Goal: Navigation & Orientation: Find specific page/section

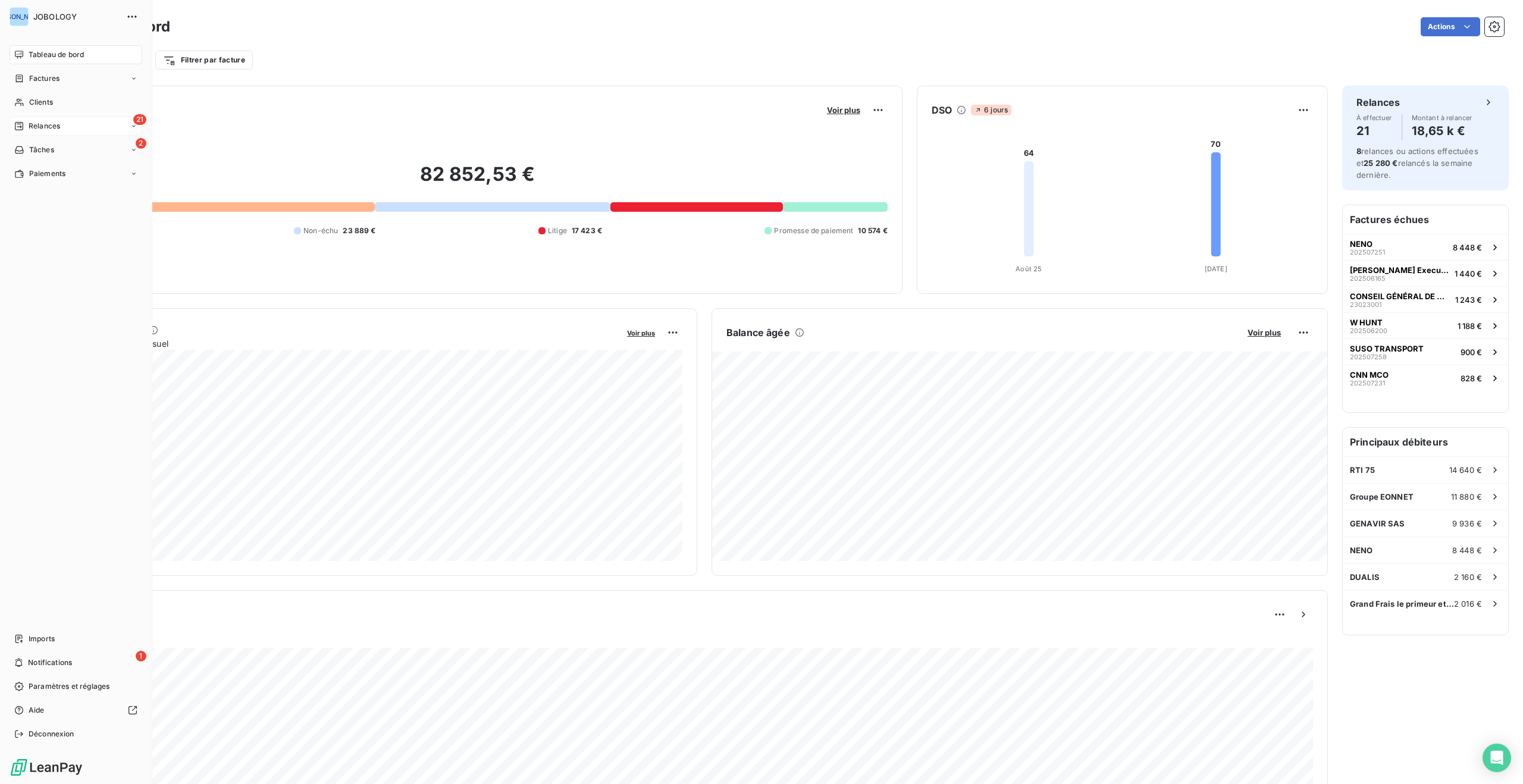
click at [51, 122] on span "Relances" at bounding box center [44, 126] width 31 height 10
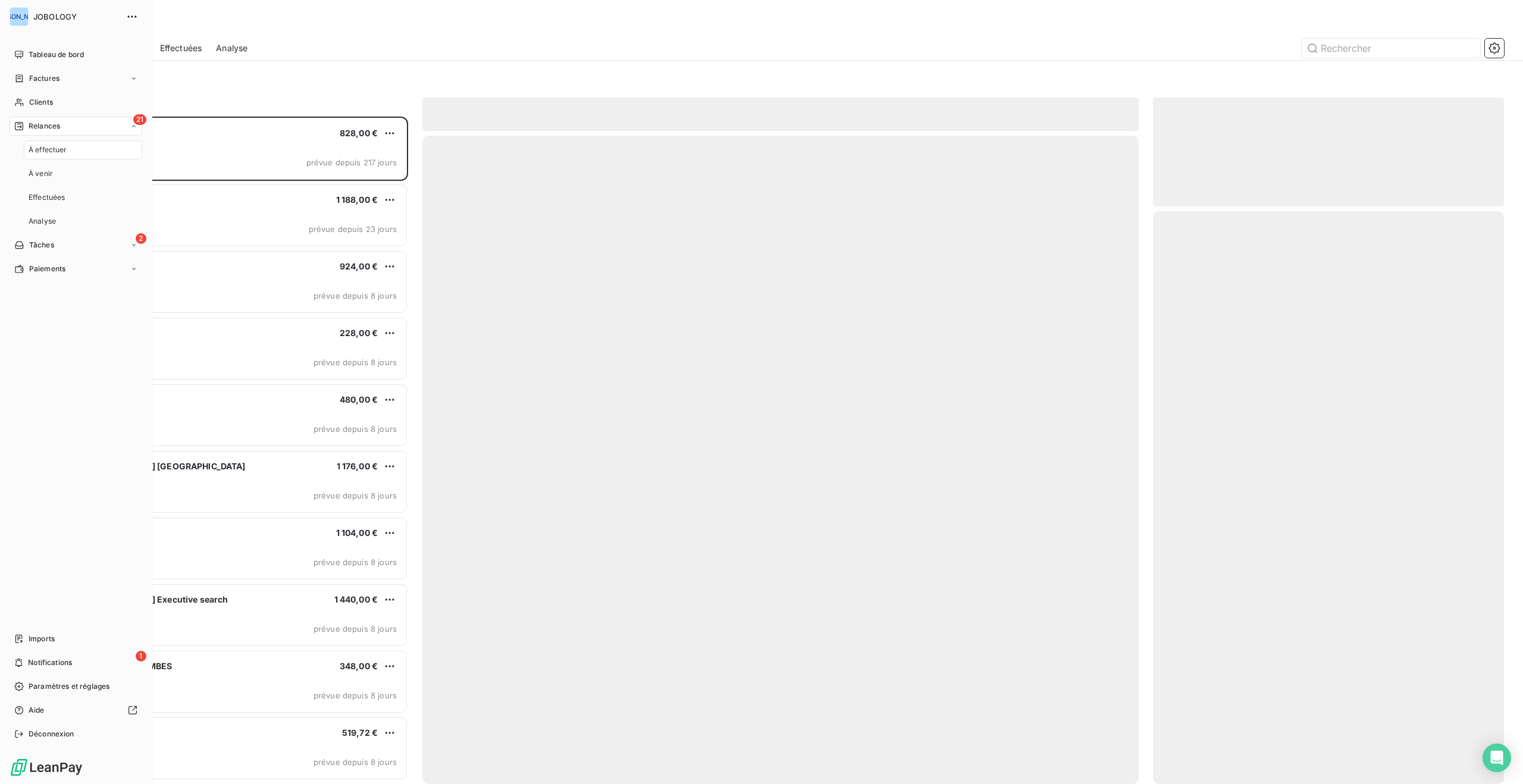
scroll to position [668, 351]
click at [50, 148] on span "À effectuer" at bounding box center [47, 150] width 39 height 10
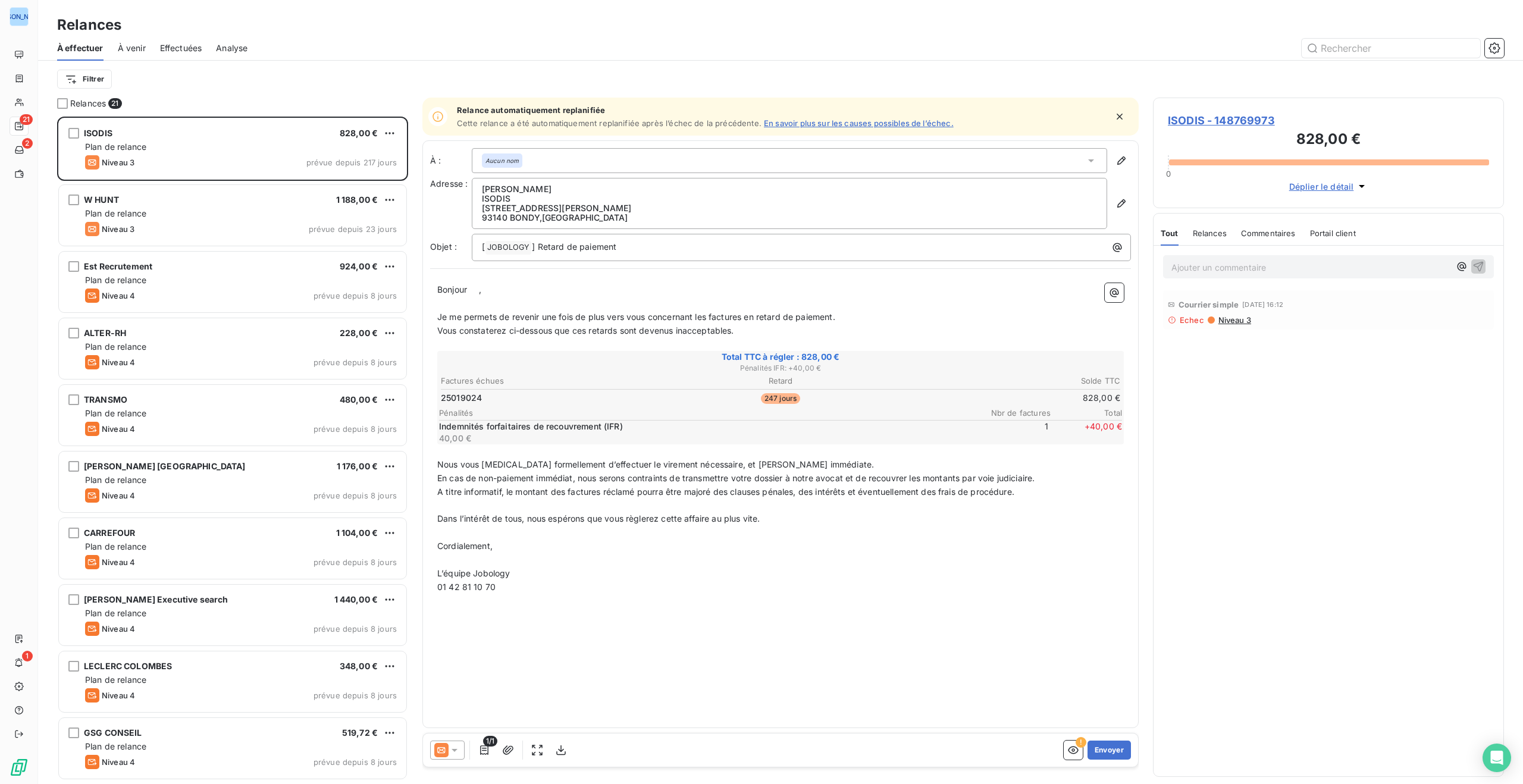
click at [129, 43] on span "À venir" at bounding box center [131, 48] width 28 height 12
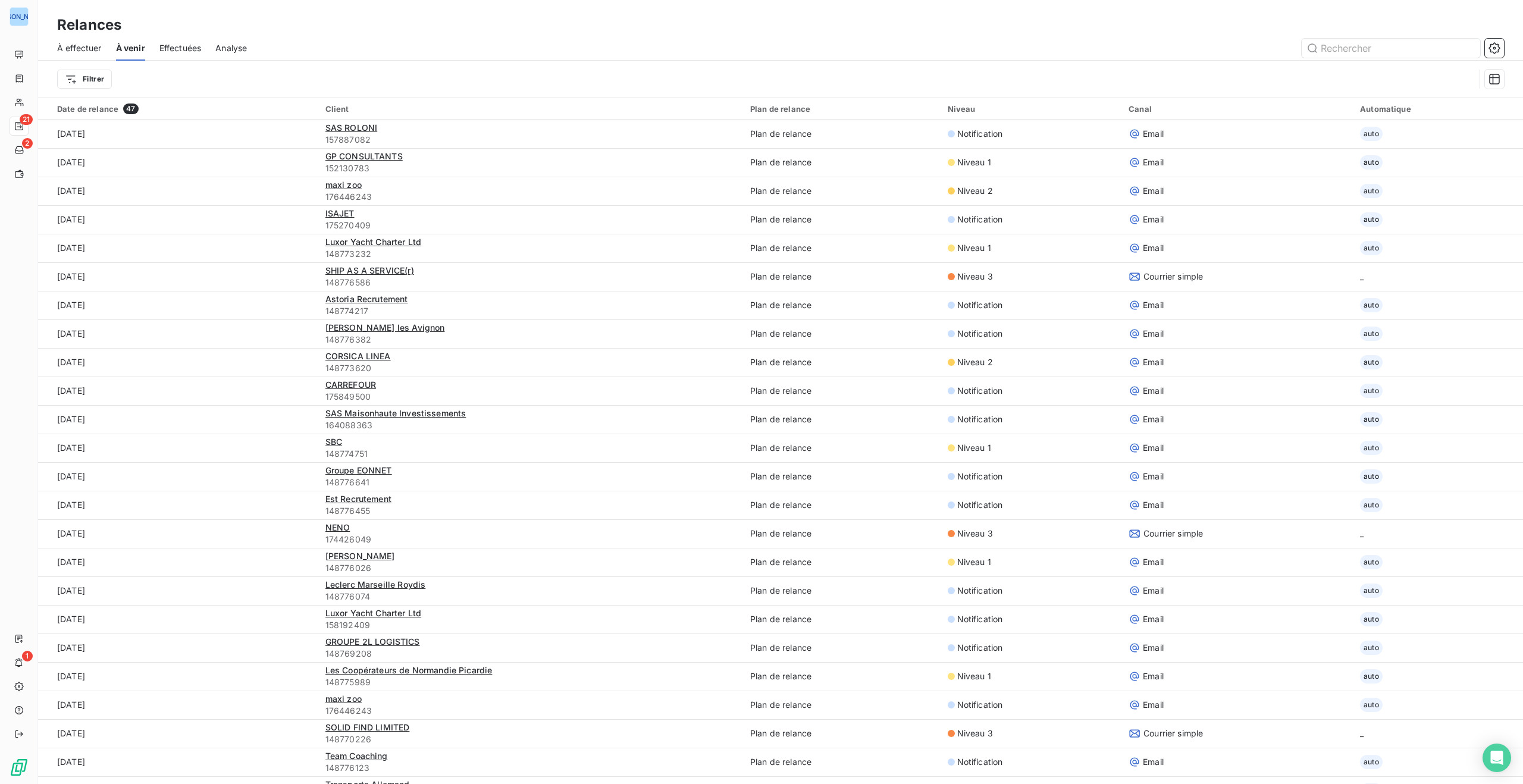
click at [172, 49] on span "Effectuées" at bounding box center [181, 48] width 43 height 12
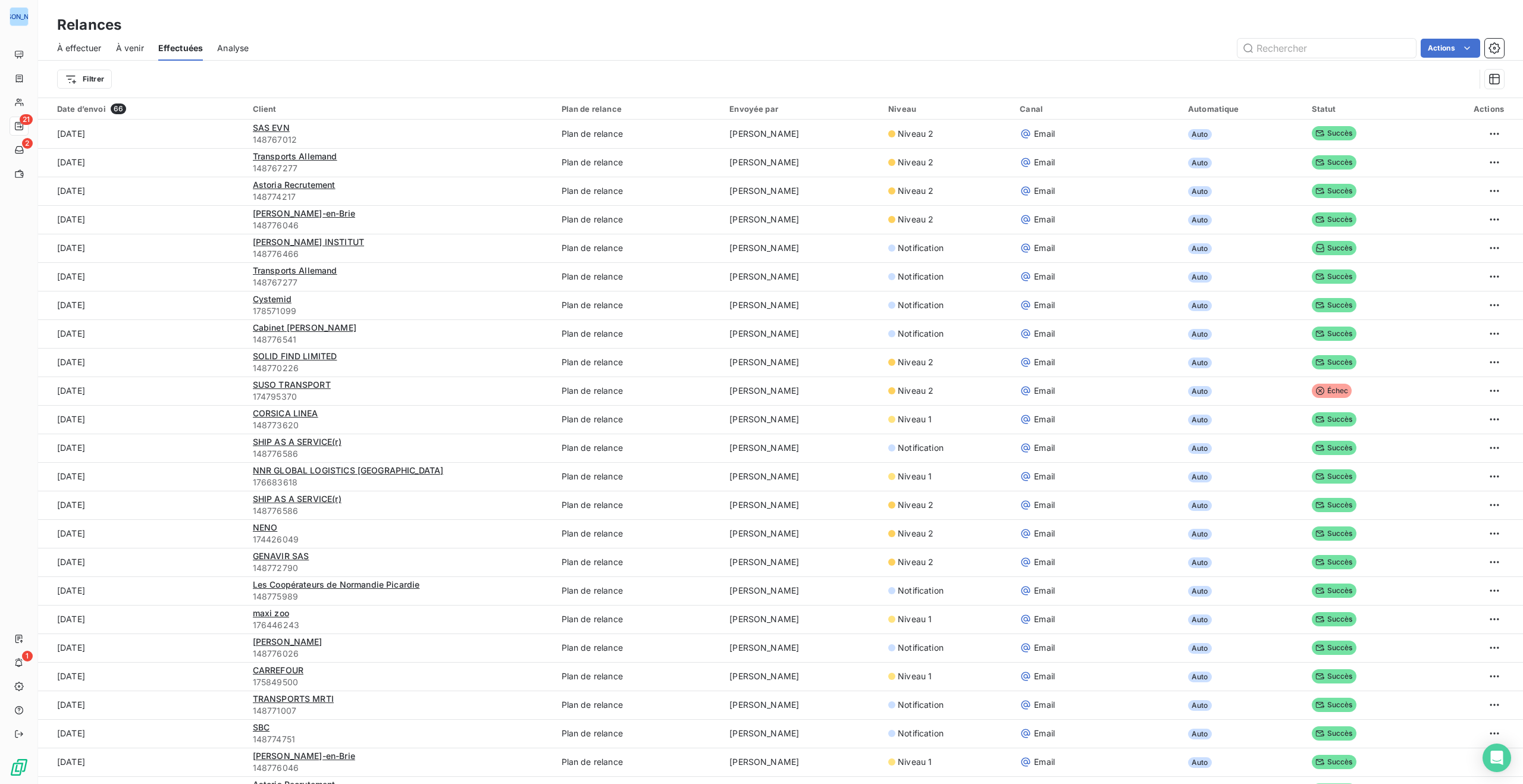
click at [239, 46] on span "Analyse" at bounding box center [232, 48] width 31 height 12
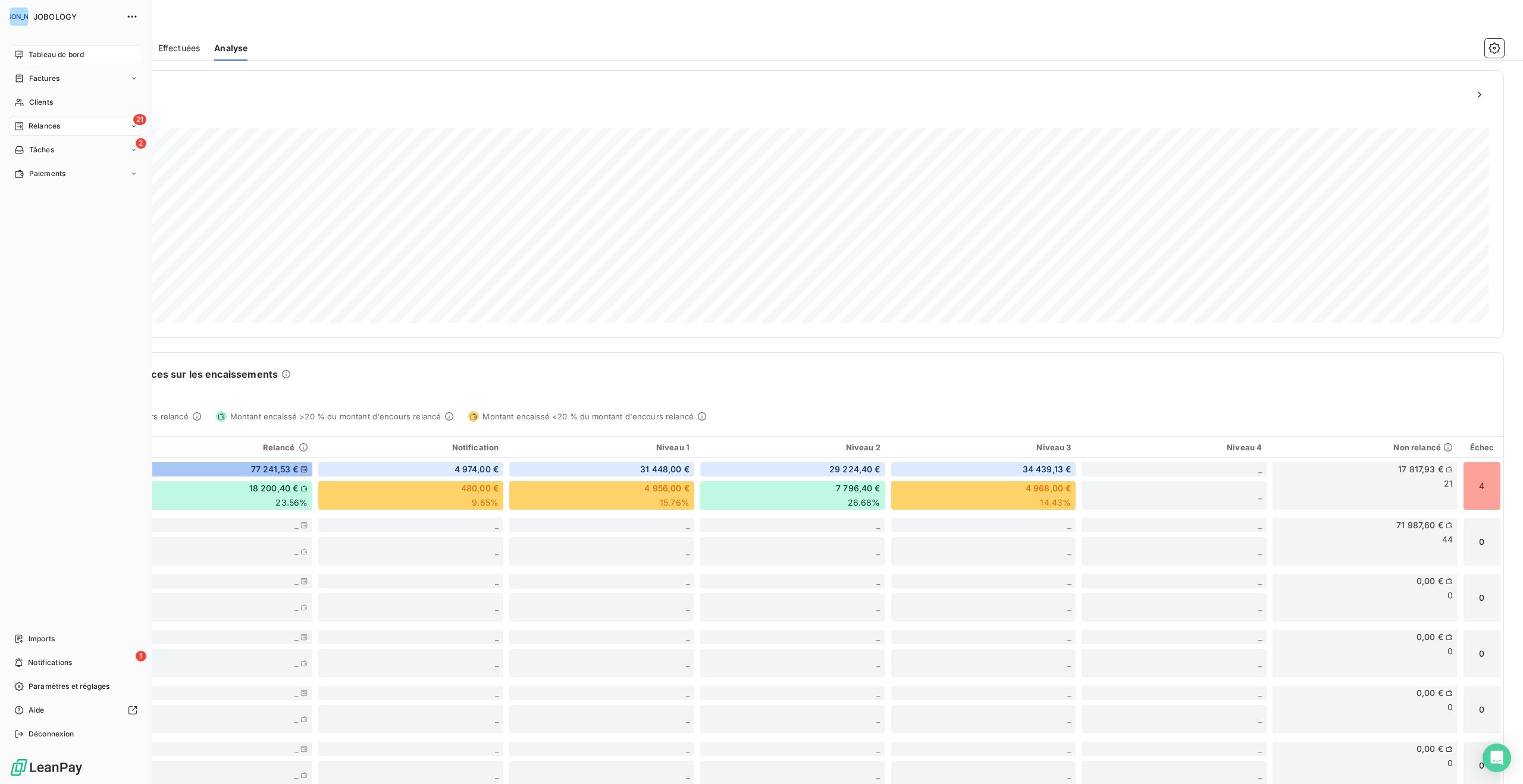
click at [54, 53] on span "Tableau de bord" at bounding box center [56, 54] width 55 height 10
